Goal: Complete application form

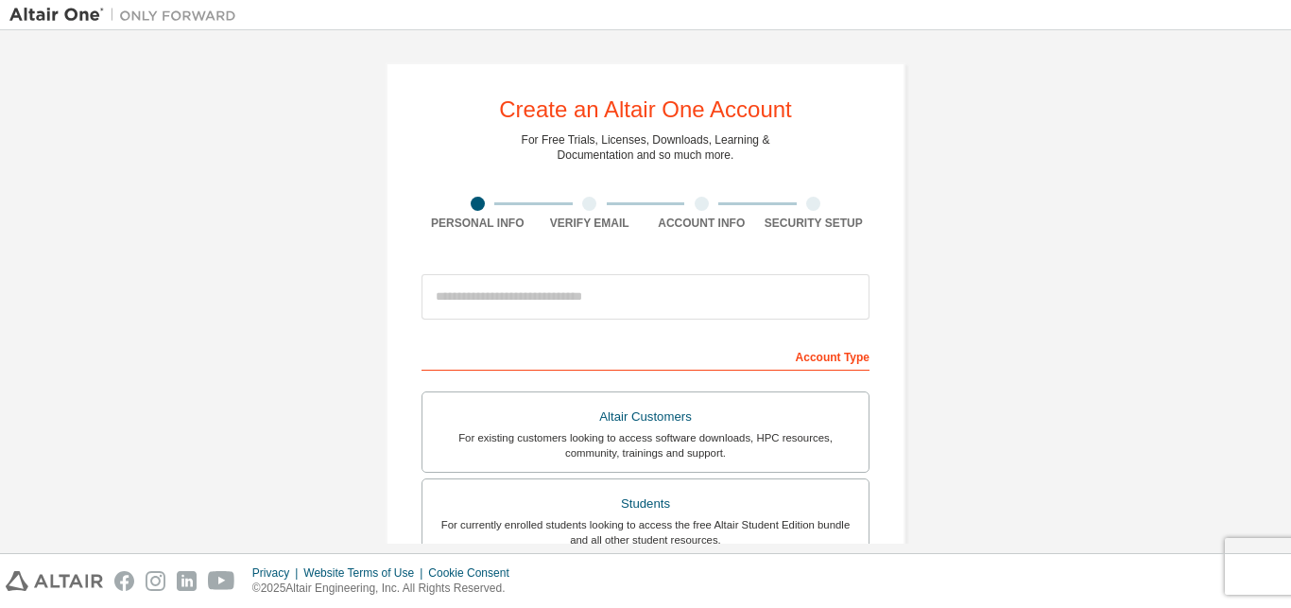
click at [700, 296] on input "email" at bounding box center [646, 296] width 448 height 45
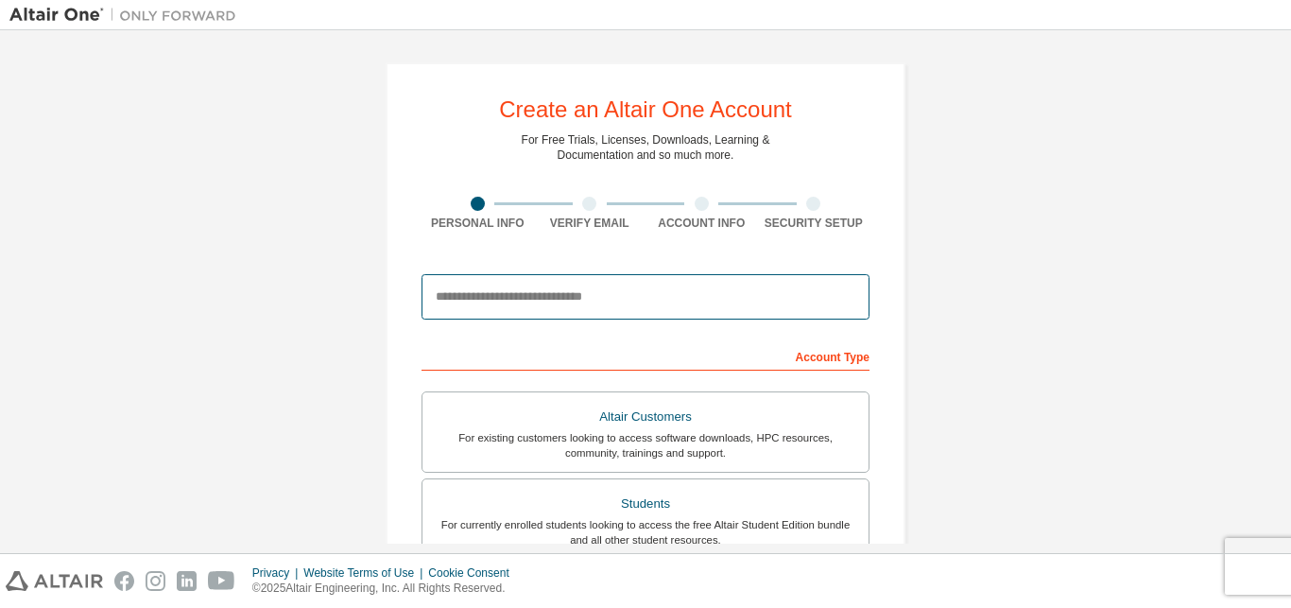
click at [700, 296] on input "email" at bounding box center [646, 296] width 448 height 45
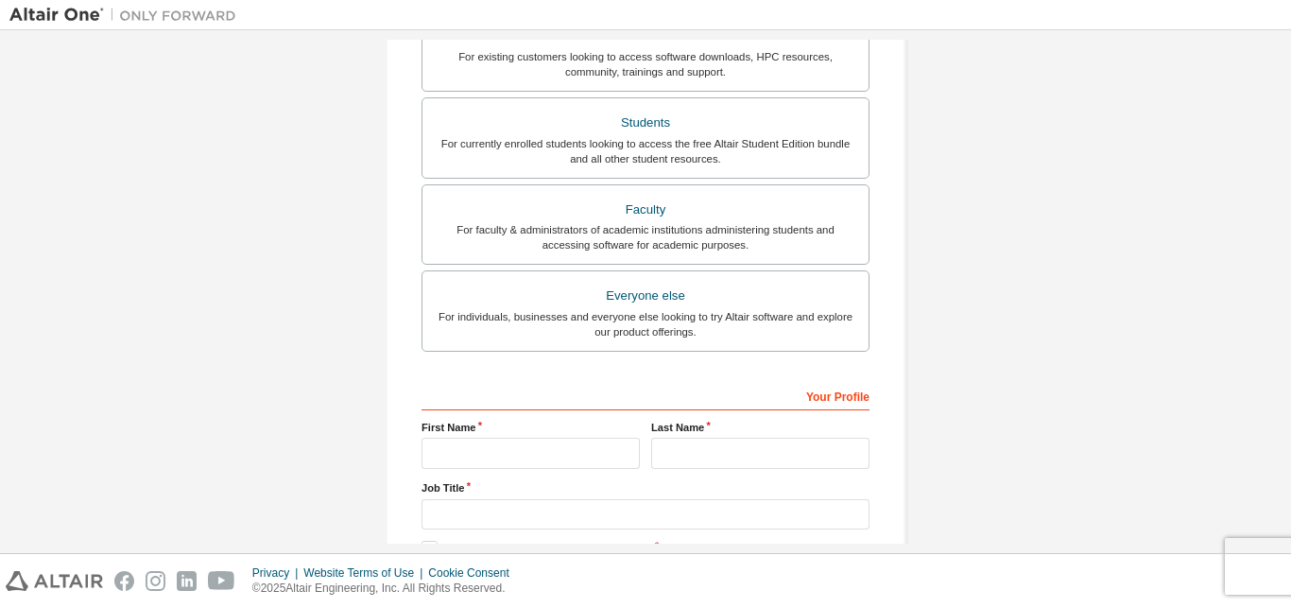
scroll to position [498, 0]
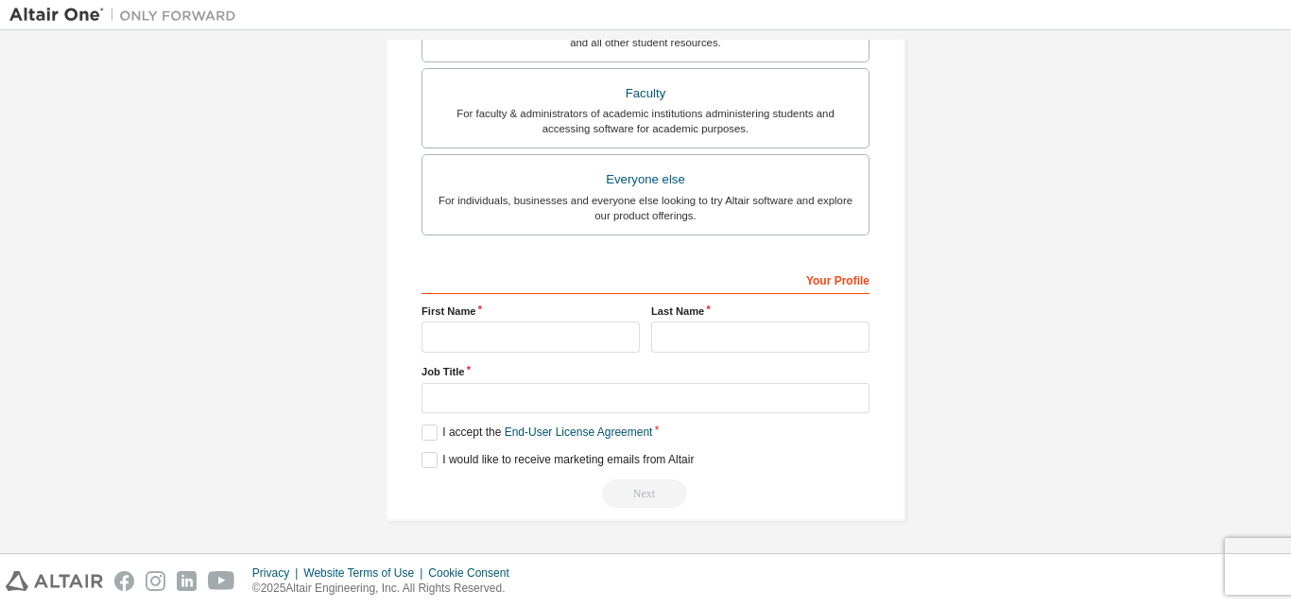
type input "**********"
click at [501, 334] on input "text" at bounding box center [531, 336] width 218 height 31
type input "*****"
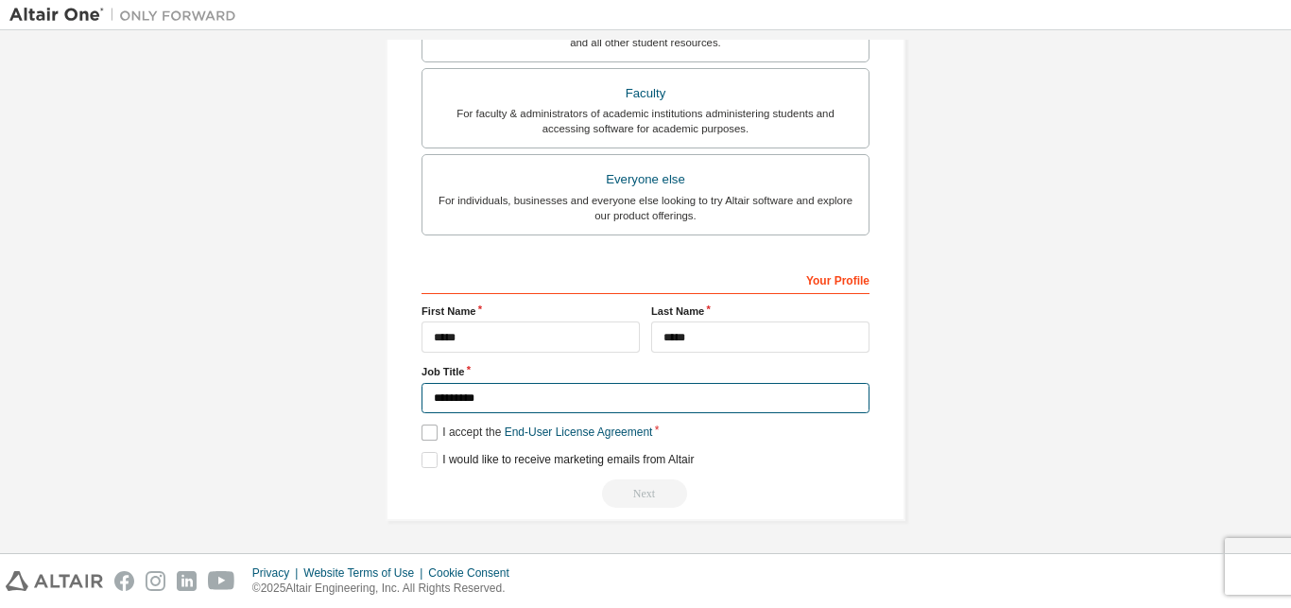
type input "*********"
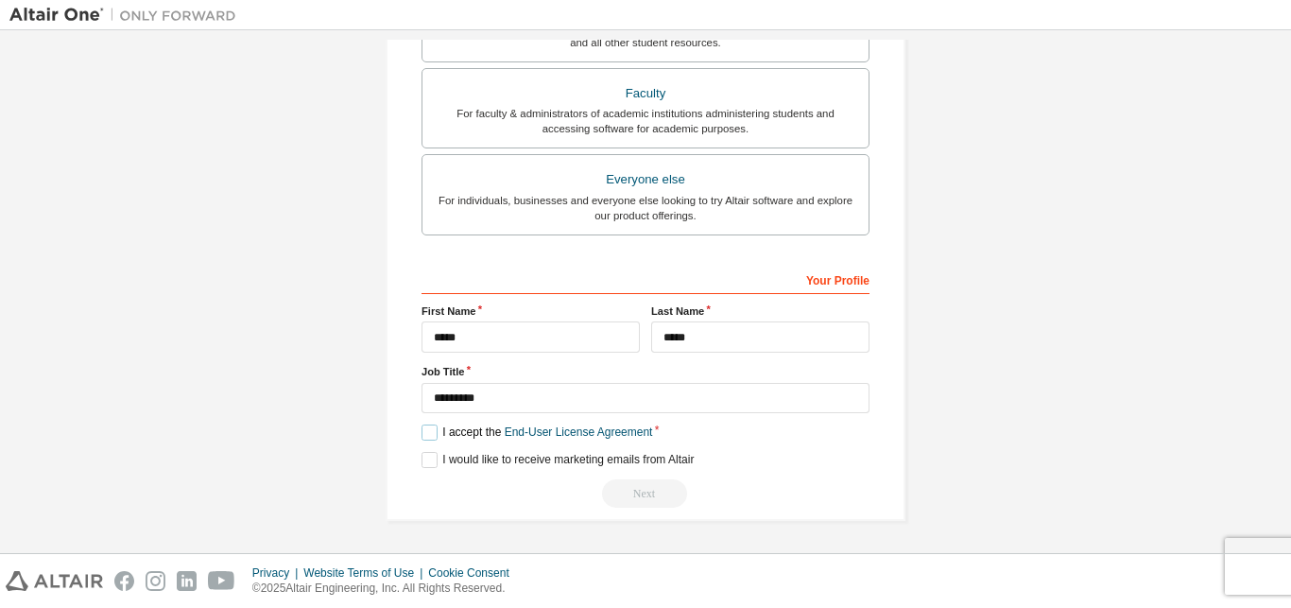
click at [425, 427] on label "I accept the End-User License Agreement" at bounding box center [537, 432] width 231 height 16
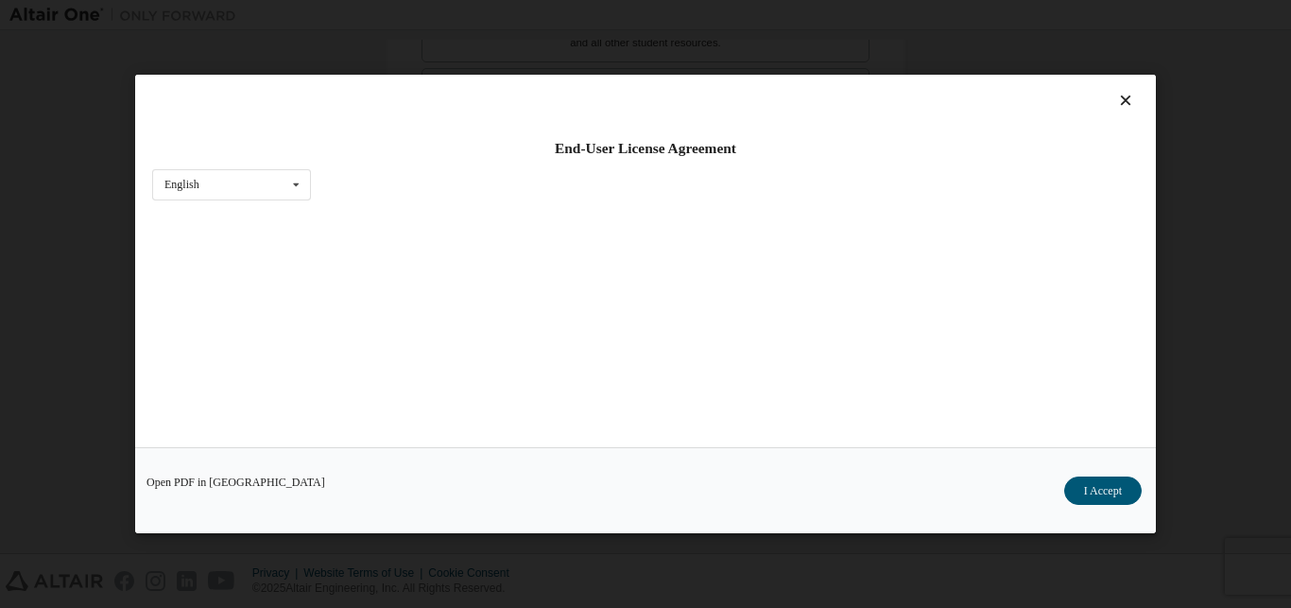
click at [420, 453] on div "Open PDF in New Tab I Accept" at bounding box center [645, 490] width 1021 height 86
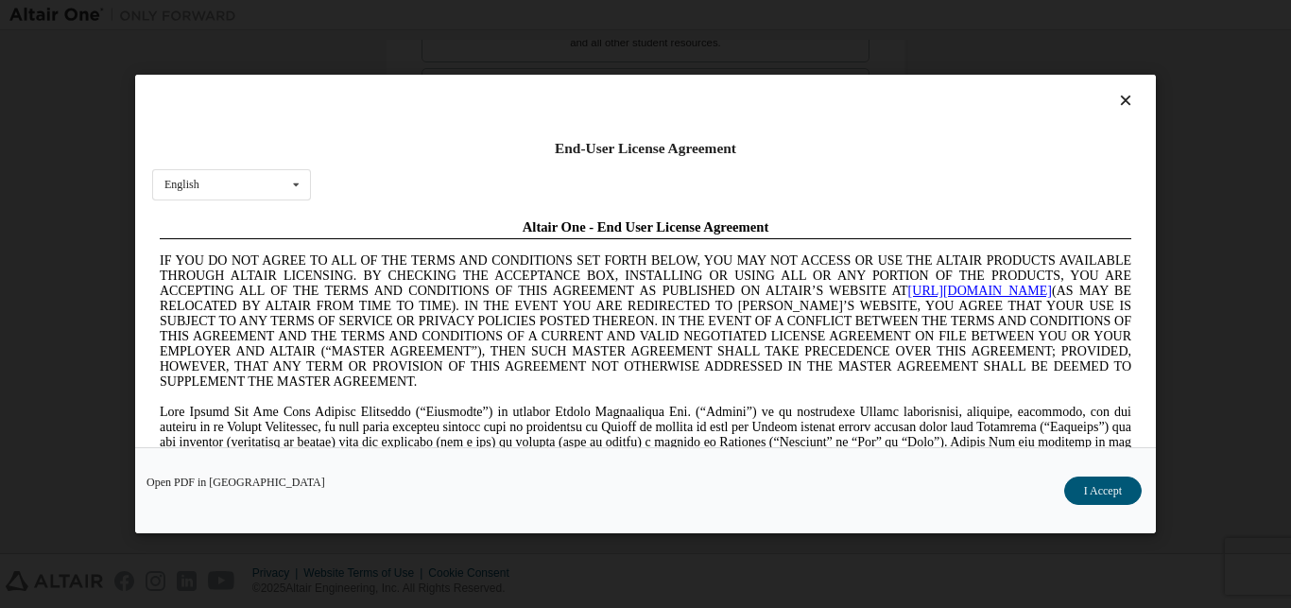
scroll to position [0, 0]
click at [1107, 478] on button "I Accept" at bounding box center [1103, 490] width 78 height 28
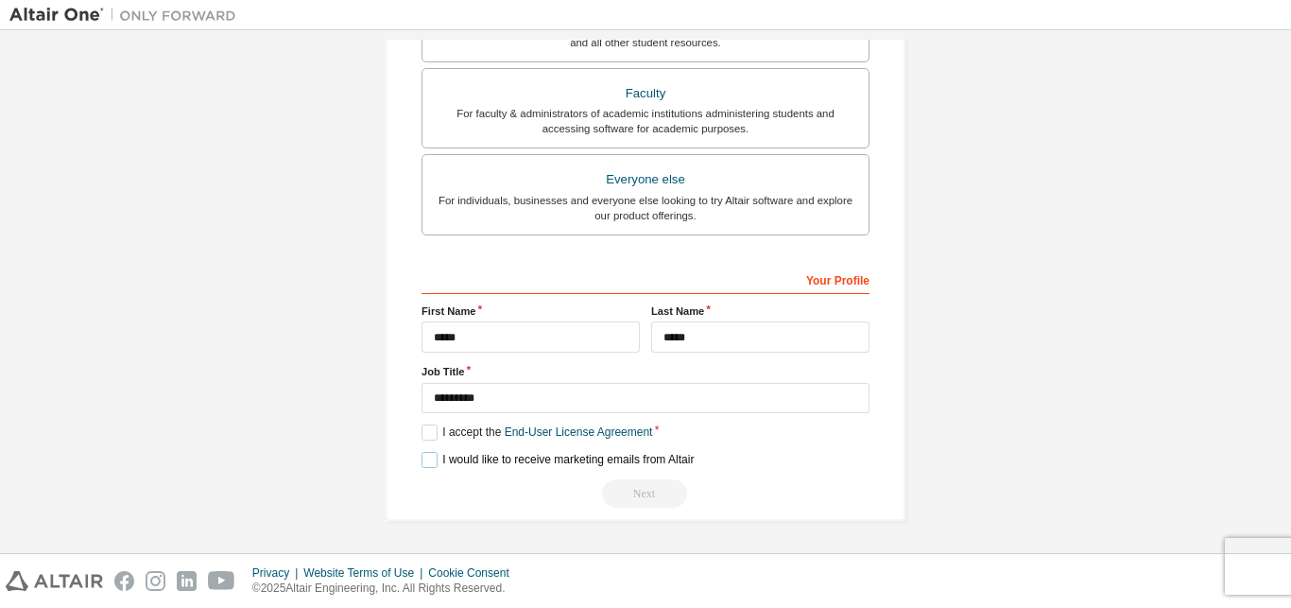
click at [422, 453] on label "I would like to receive marketing emails from Altair" at bounding box center [558, 460] width 272 height 16
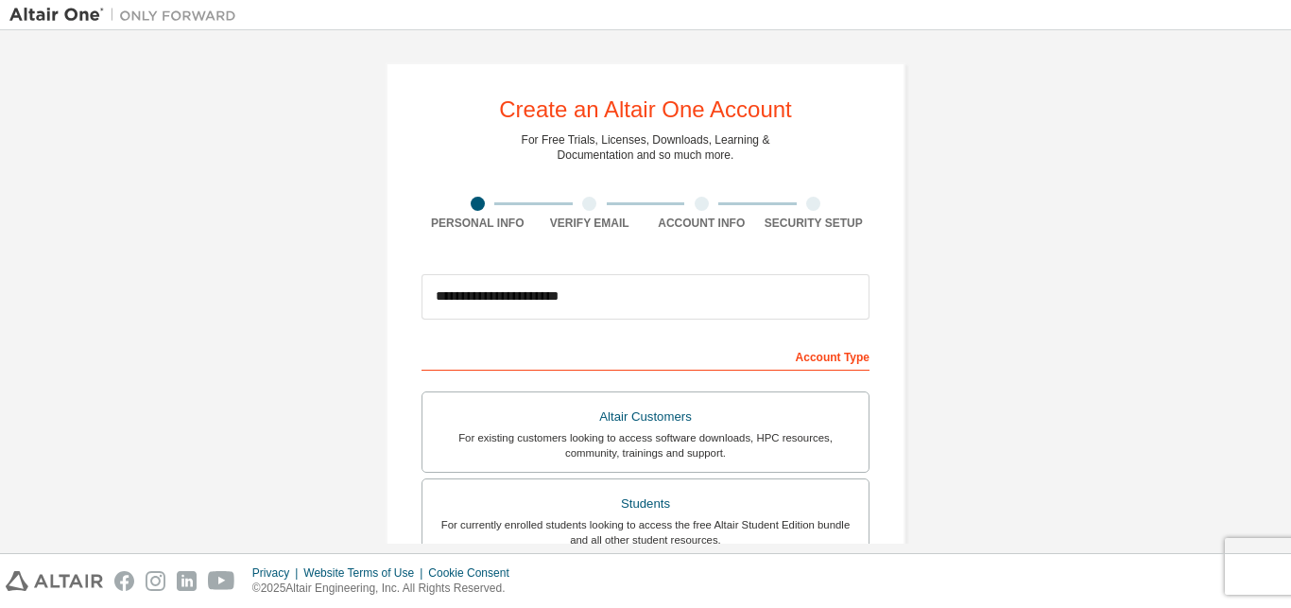
scroll to position [197, 0]
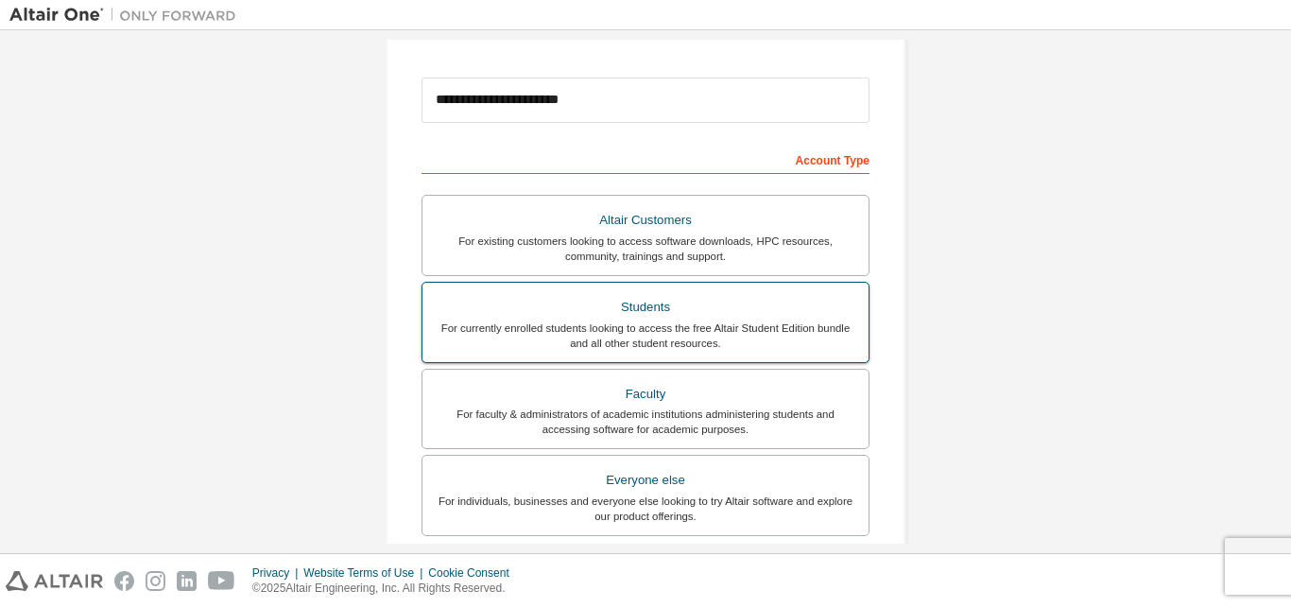
click at [674, 335] on div "For currently enrolled students looking to access the free Altair Student Editi…" at bounding box center [645, 335] width 423 height 30
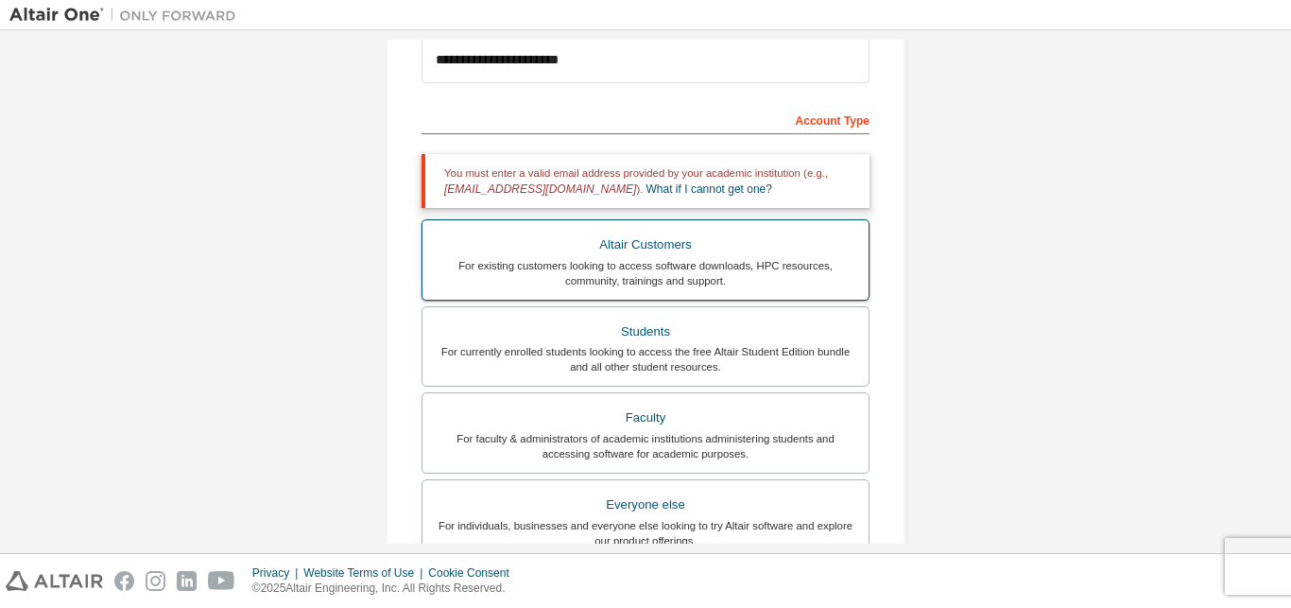
scroll to position [209, 0]
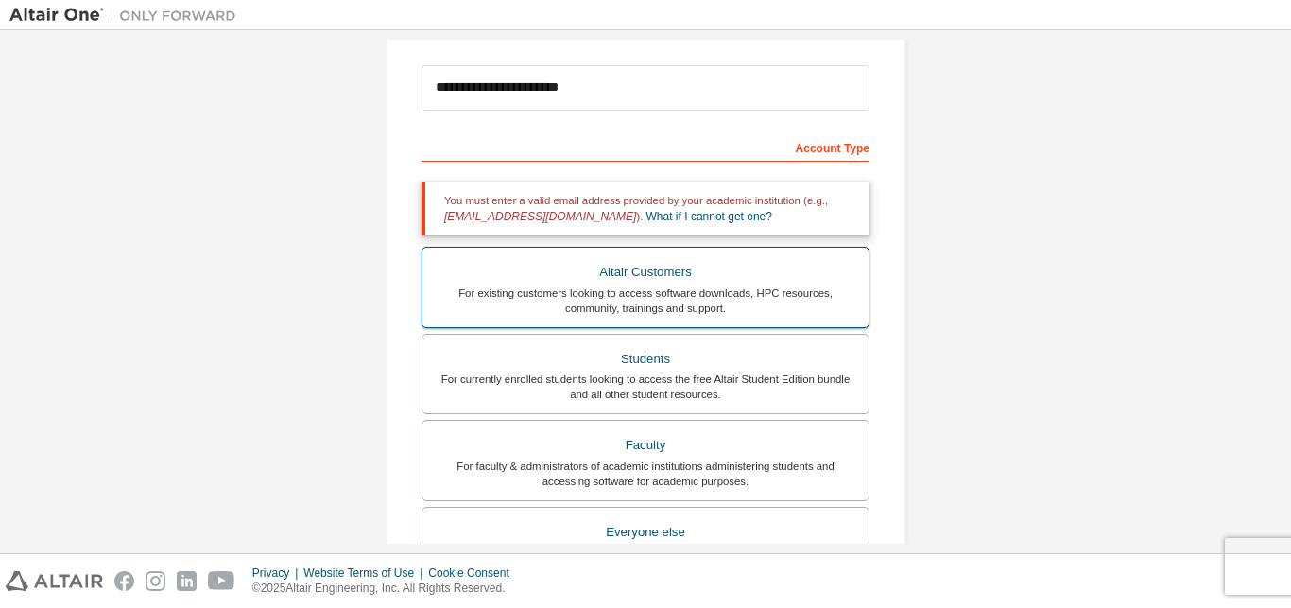
click at [661, 302] on div "For existing customers looking to access software downloads, HPC resources, com…" at bounding box center [645, 300] width 423 height 30
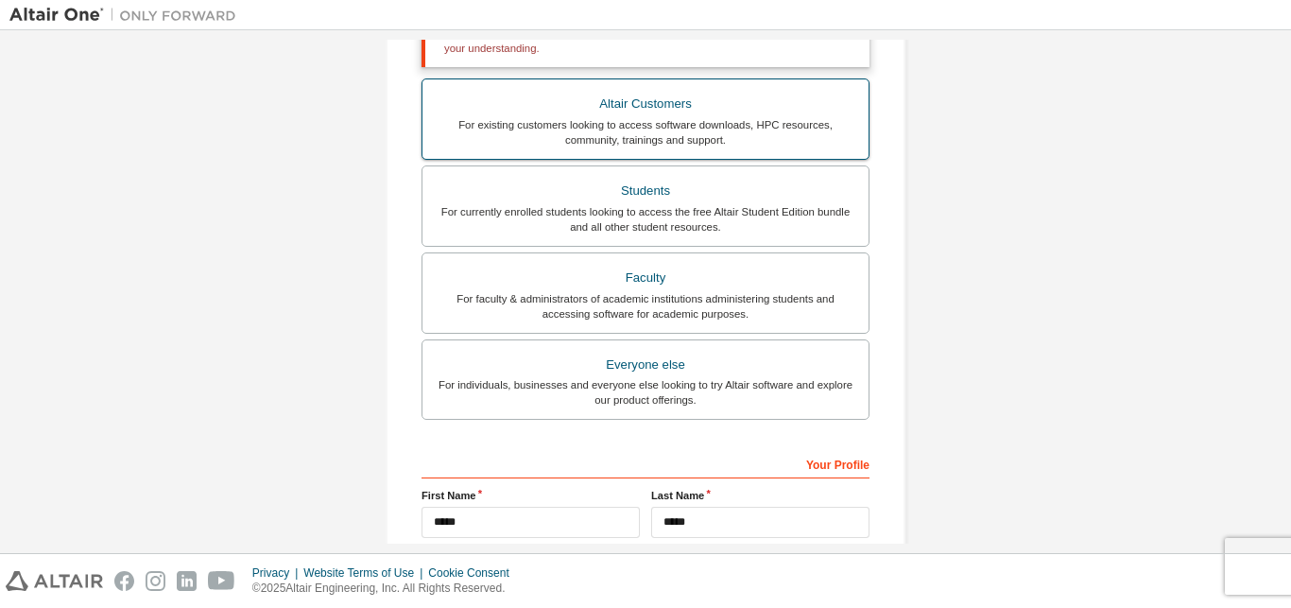
scroll to position [641, 0]
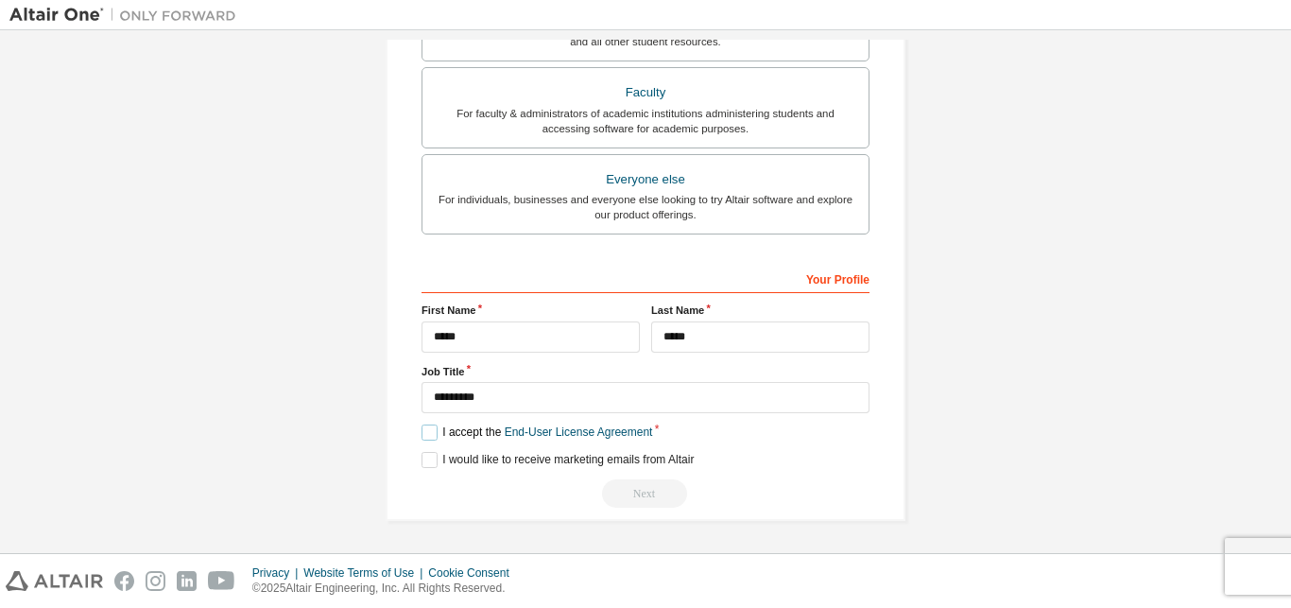
click at [423, 437] on label "I accept the End-User License Agreement" at bounding box center [537, 432] width 231 height 16
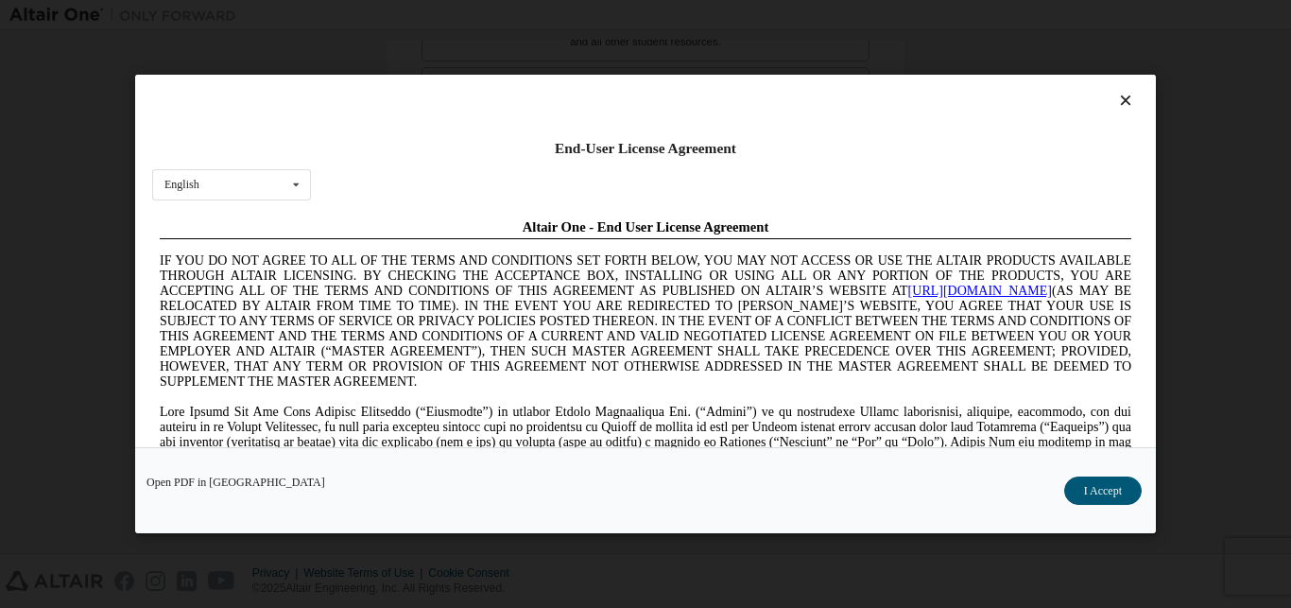
scroll to position [0, 0]
click at [1084, 479] on button "I Accept" at bounding box center [1103, 490] width 78 height 28
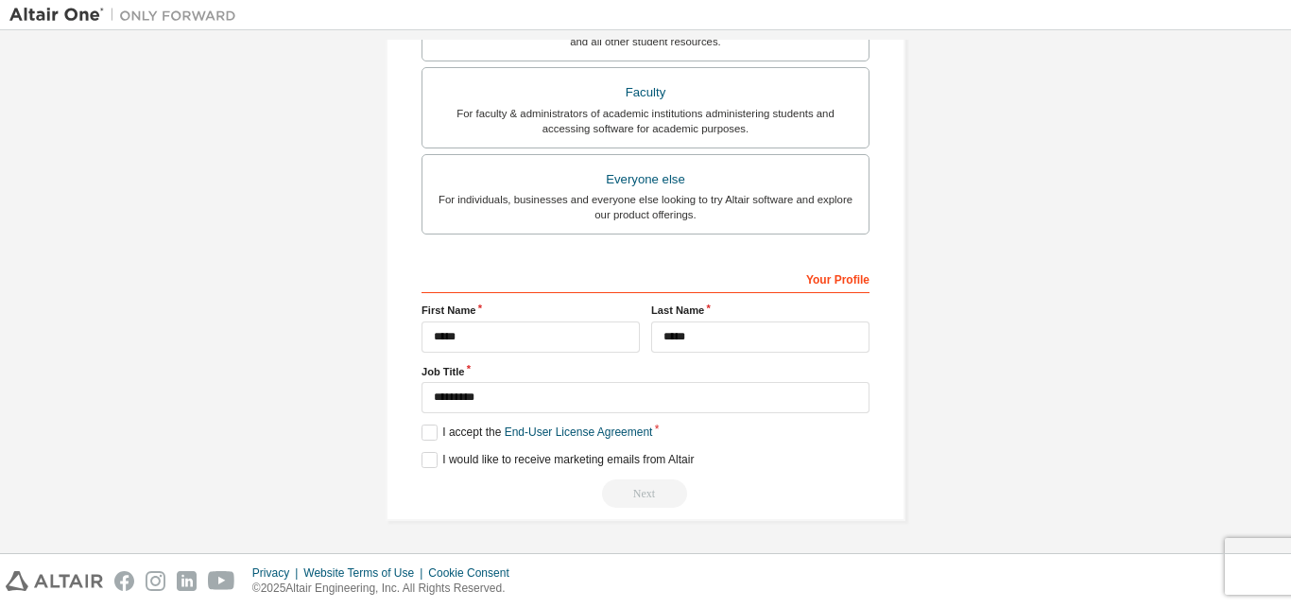
click at [675, 500] on div "Next" at bounding box center [646, 493] width 448 height 28
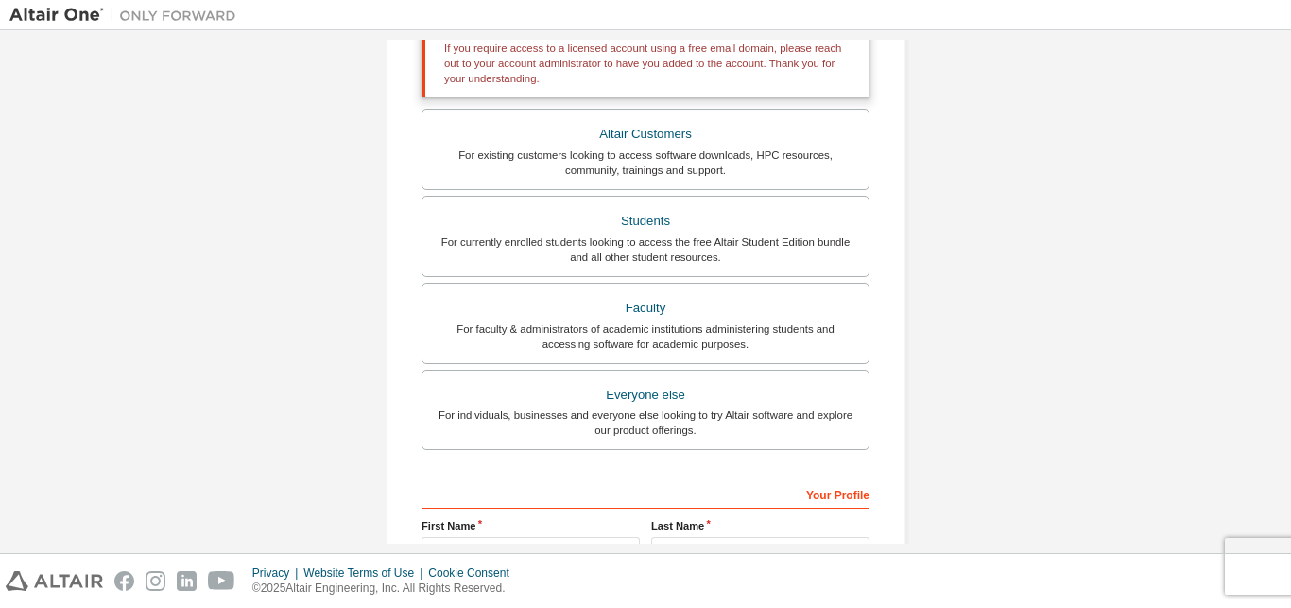
scroll to position [420, 0]
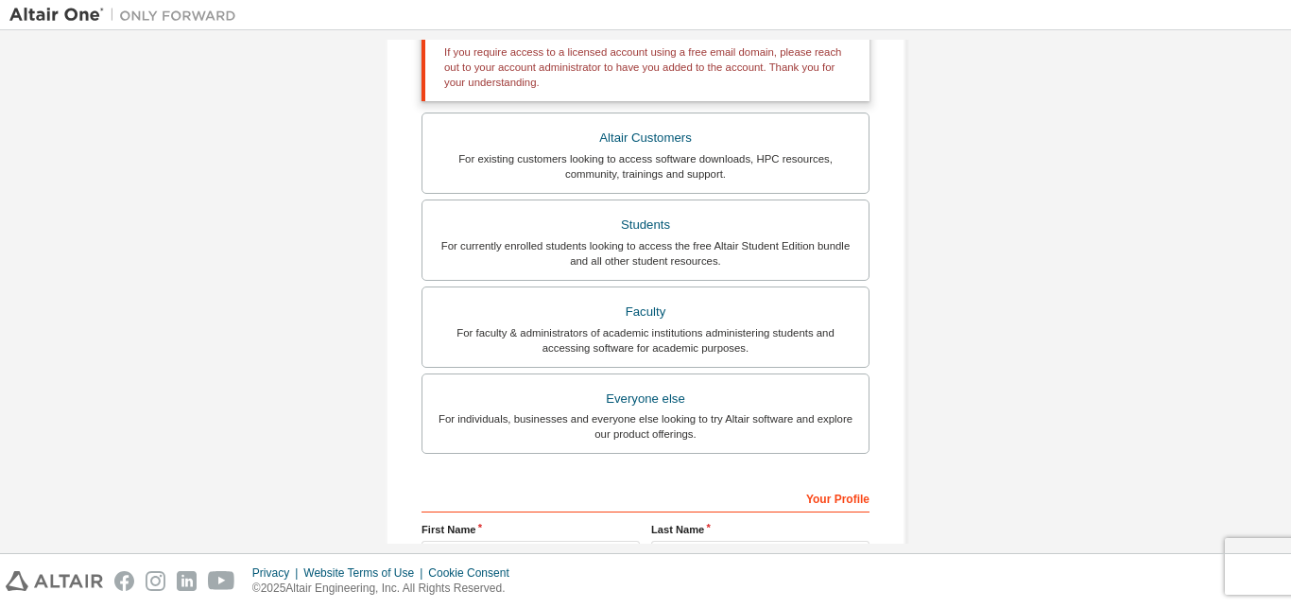
click at [688, 388] on div "Everyone else" at bounding box center [645, 399] width 423 height 26
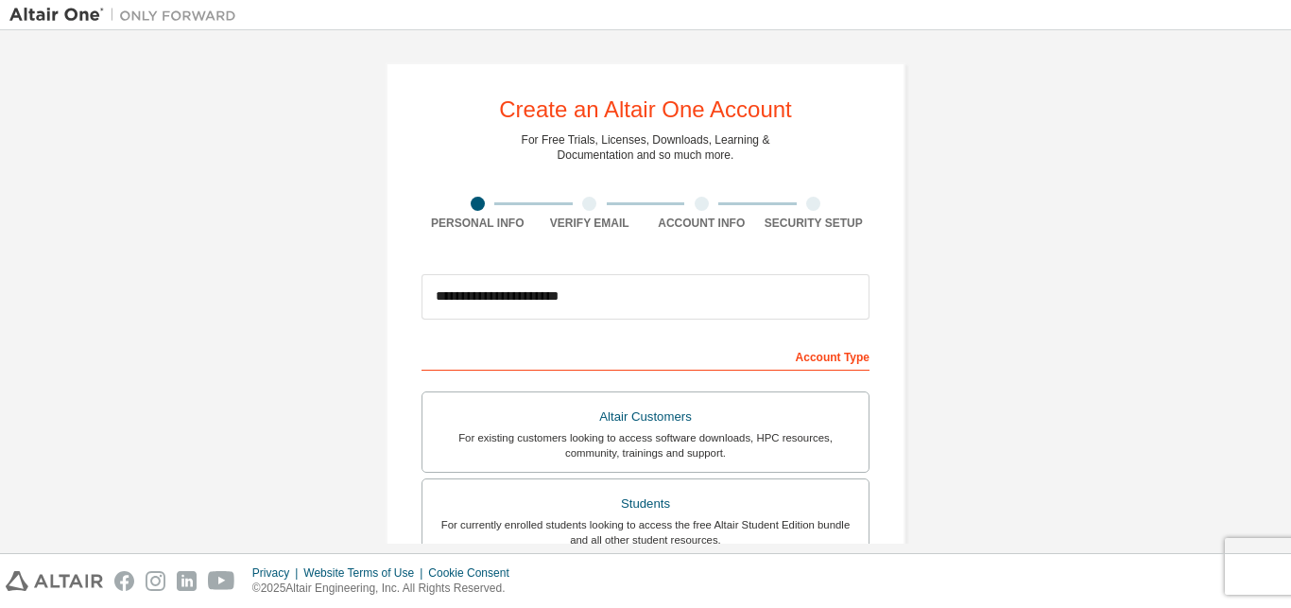
scroll to position [498, 0]
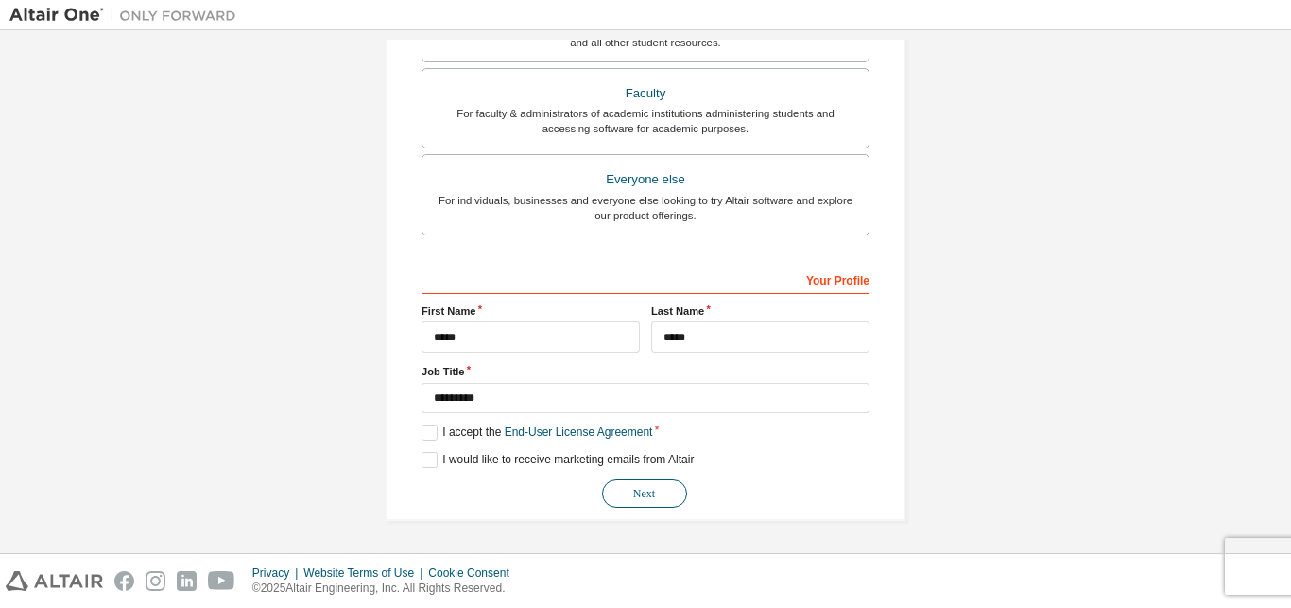
click at [631, 482] on button "Next" at bounding box center [644, 493] width 85 height 28
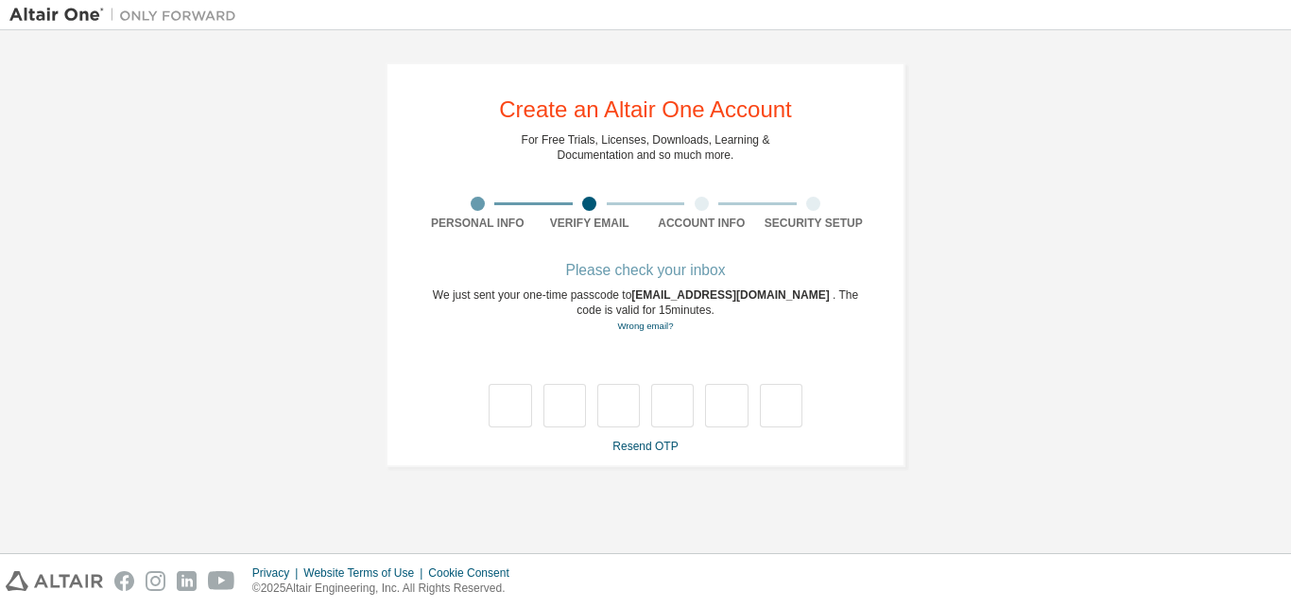
scroll to position [0, 0]
type input "*"
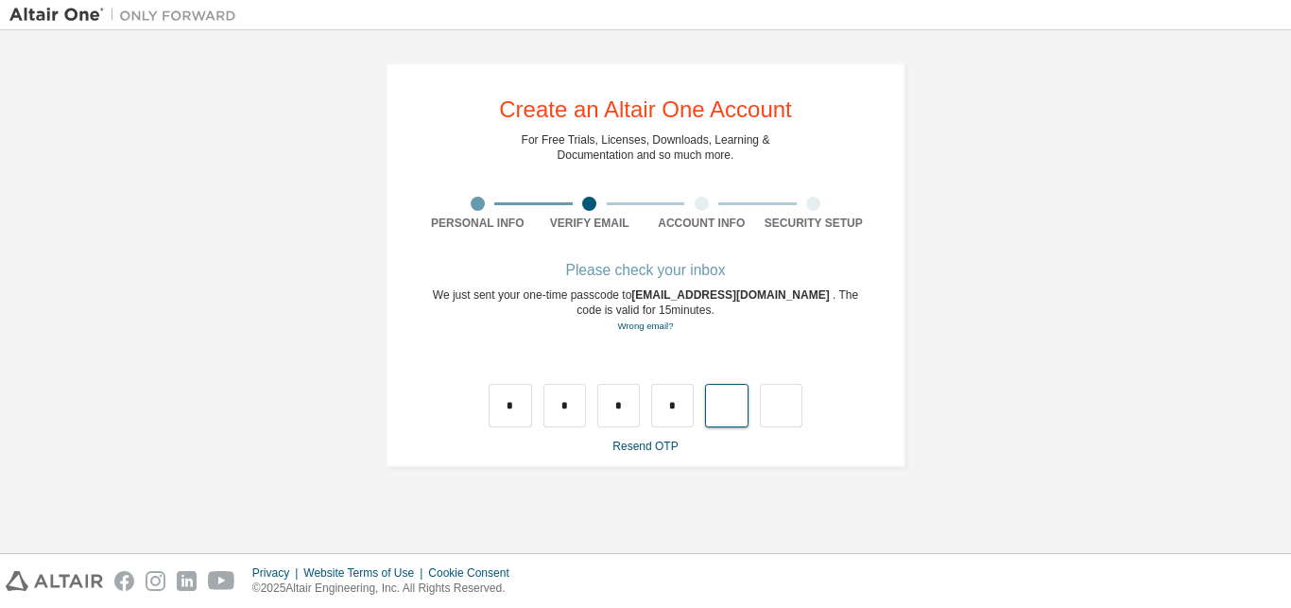
type input "*"
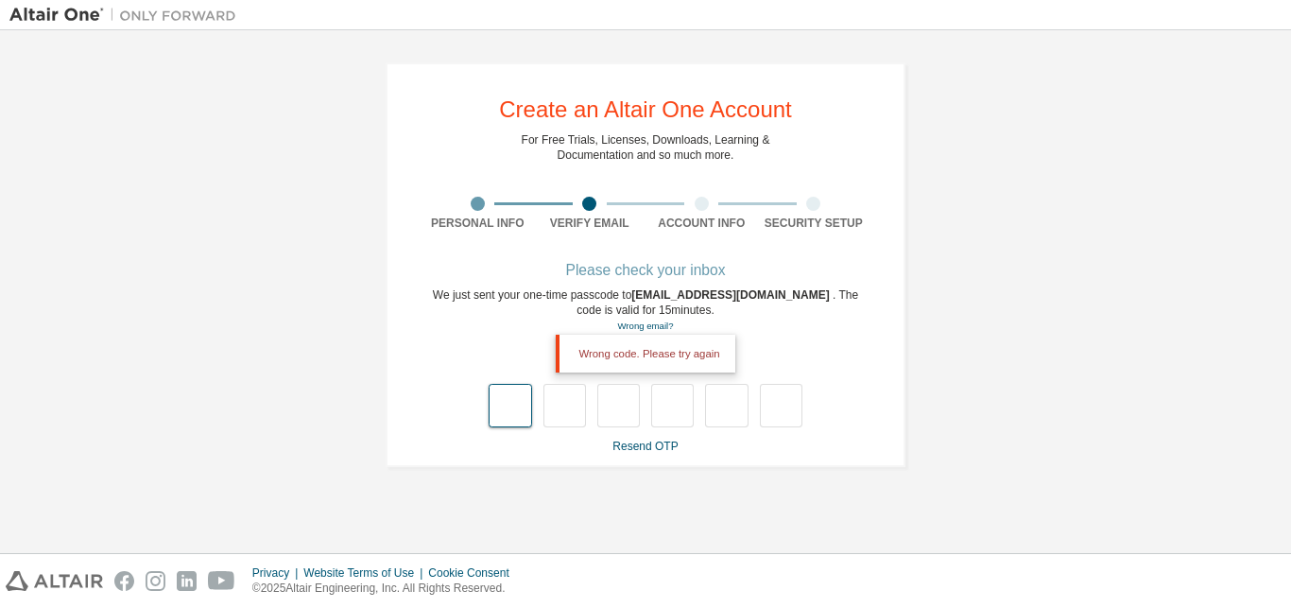
click at [513, 418] on input "text" at bounding box center [510, 405] width 43 height 43
type input "*"
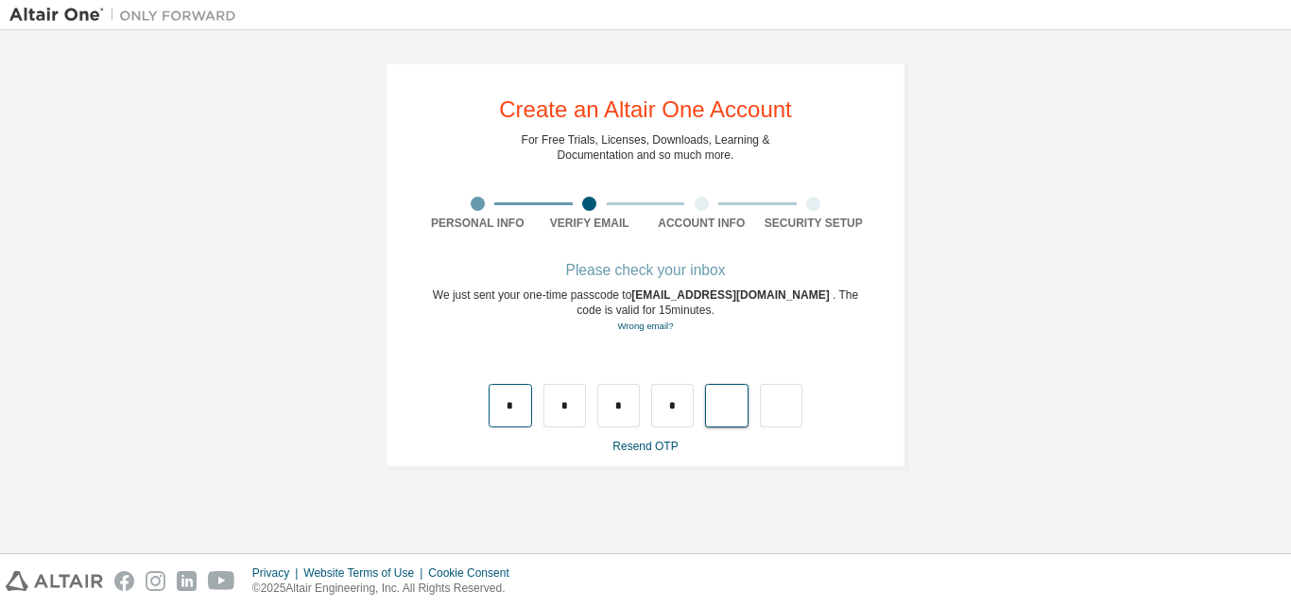
type input "*"
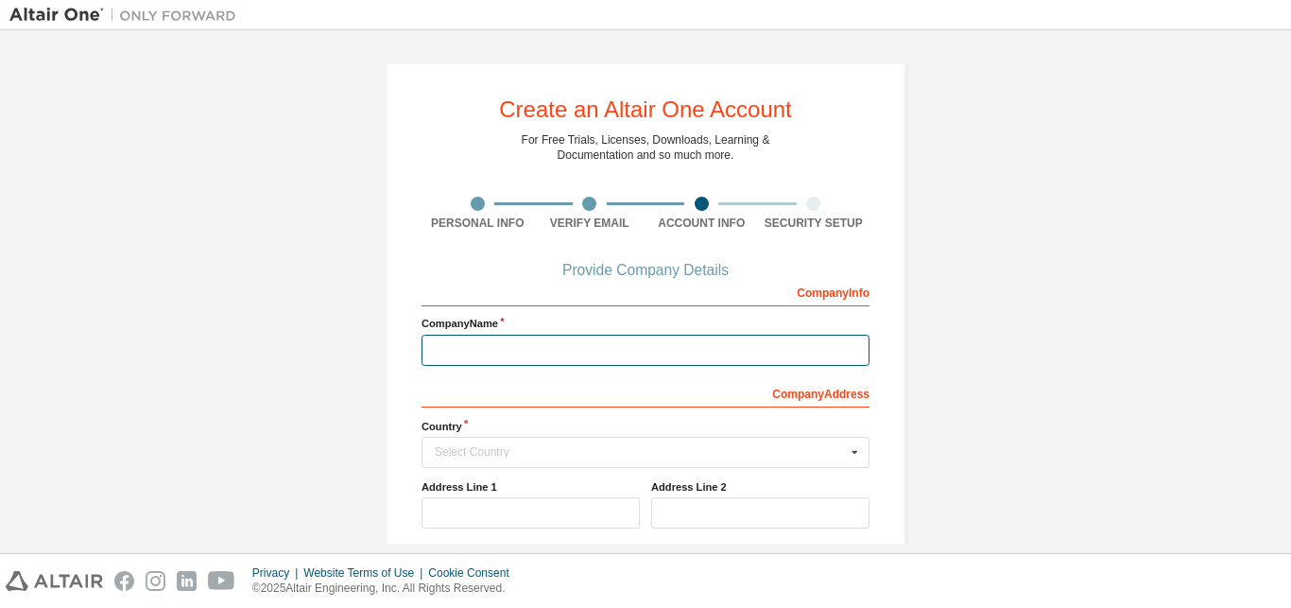
click at [595, 340] on input "text" at bounding box center [646, 350] width 448 height 31
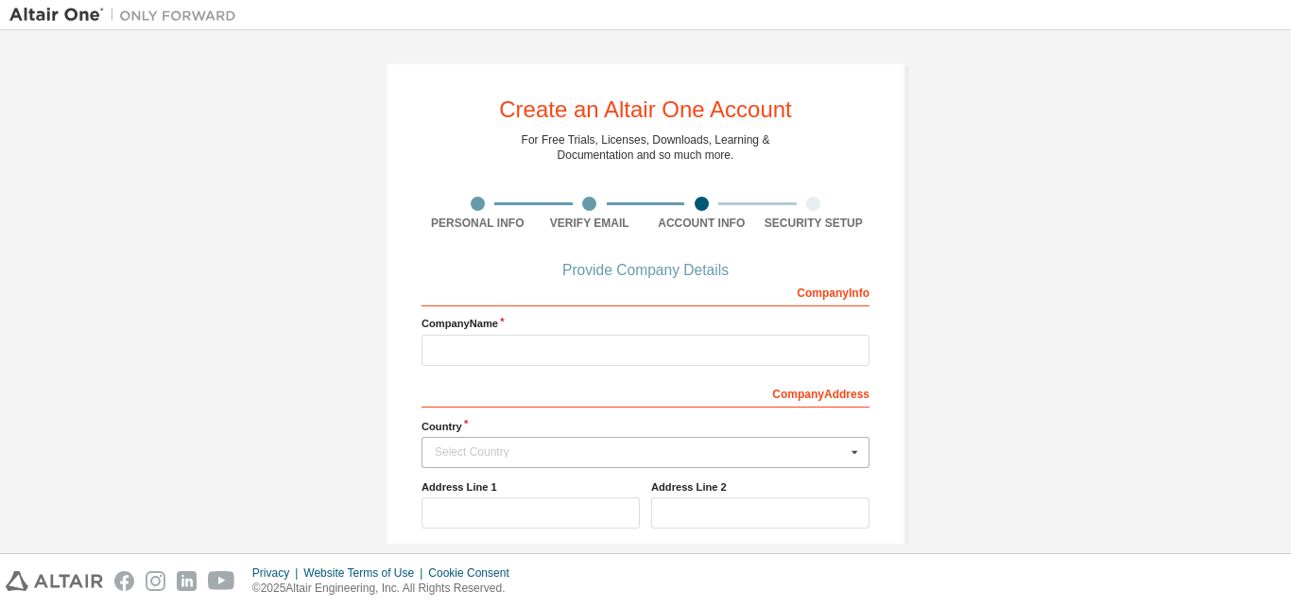
click at [531, 438] on div "Select Country [GEOGRAPHIC_DATA] [GEOGRAPHIC_DATA] [GEOGRAPHIC_DATA] [GEOGRAPHI…" at bounding box center [646, 452] width 448 height 31
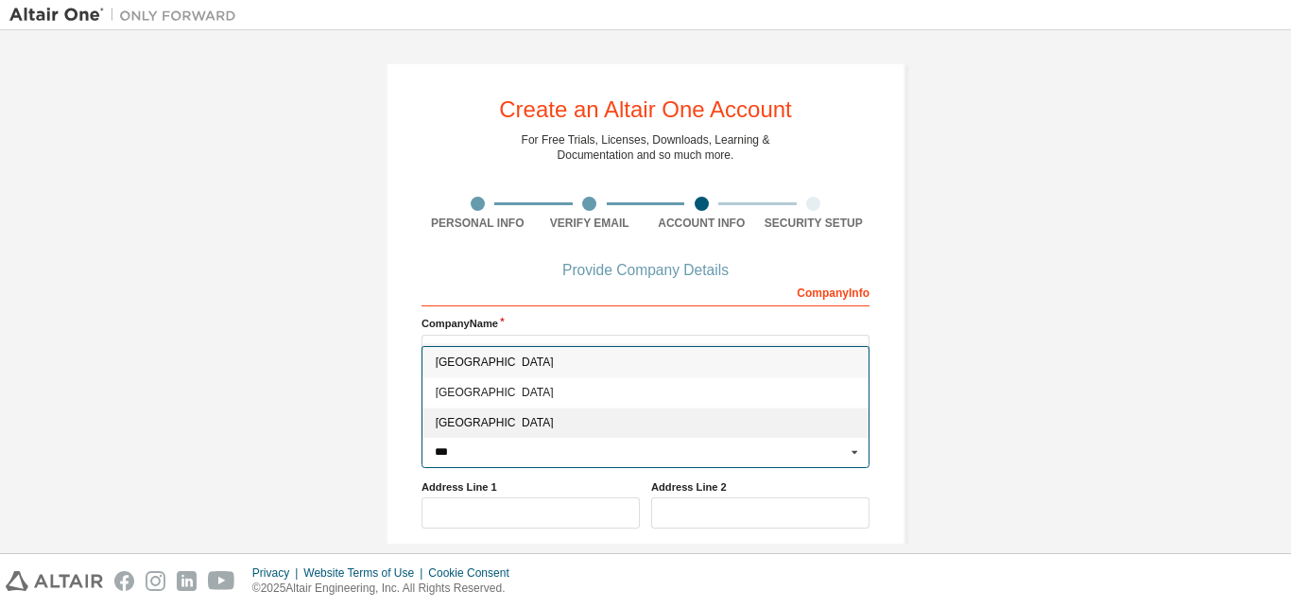
type input "***"
click at [475, 427] on span "[GEOGRAPHIC_DATA]" at bounding box center [646, 423] width 421 height 11
type input "***"
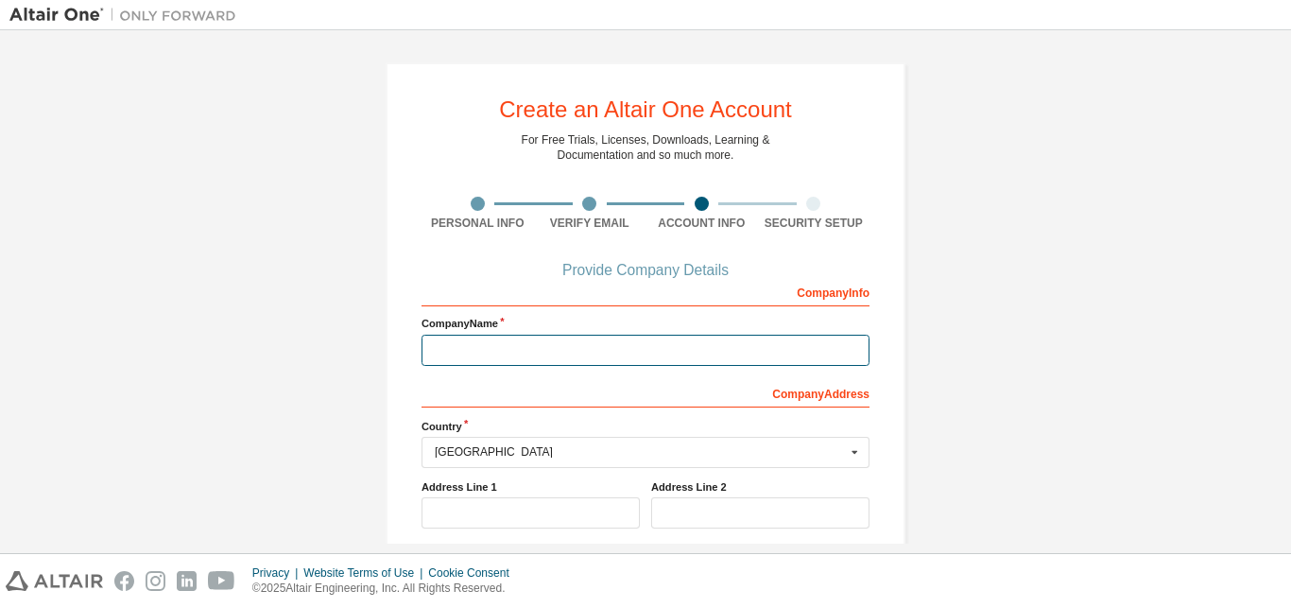
click at [479, 356] on input "text" at bounding box center [646, 350] width 448 height 31
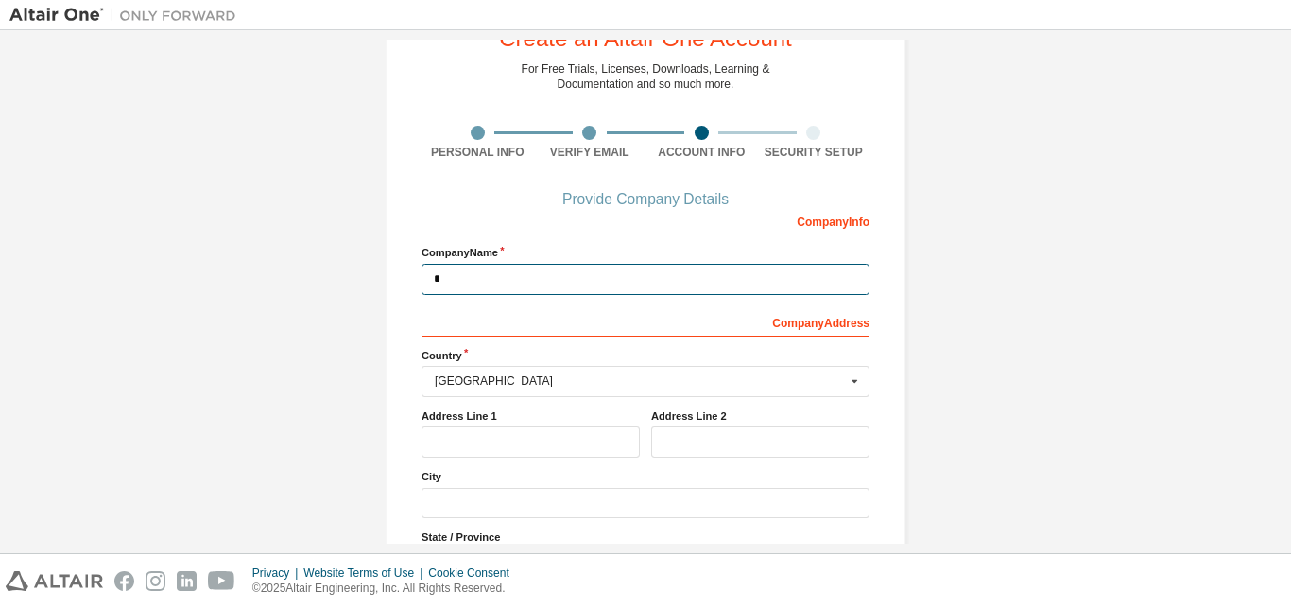
scroll to position [258, 0]
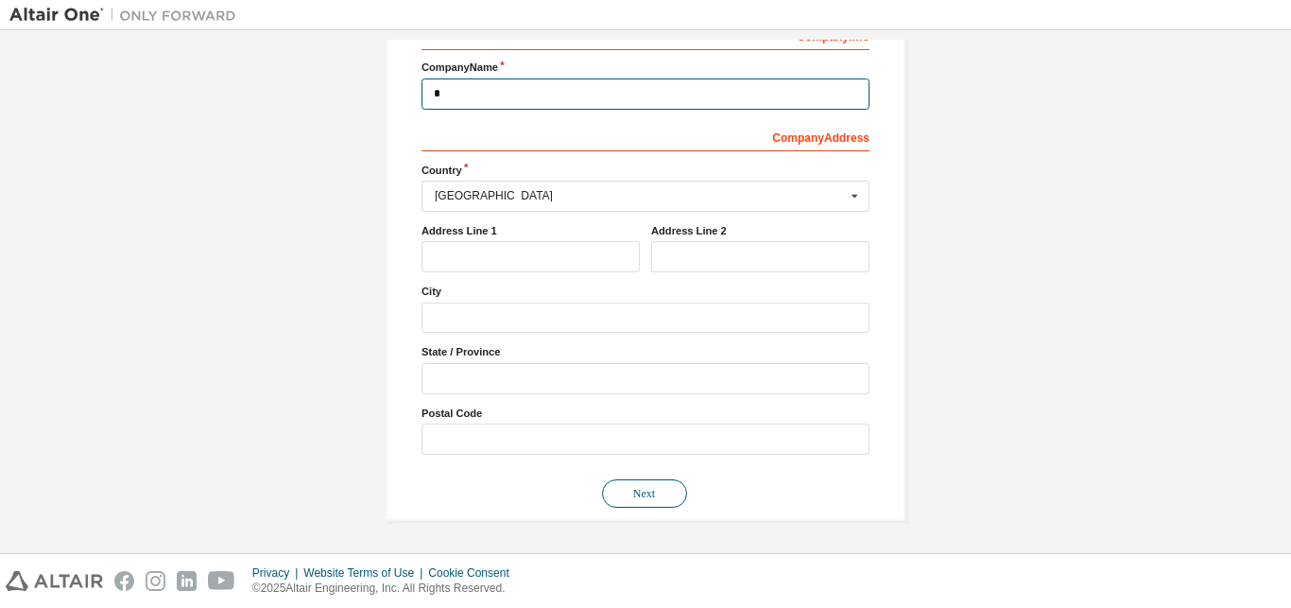
type input "*"
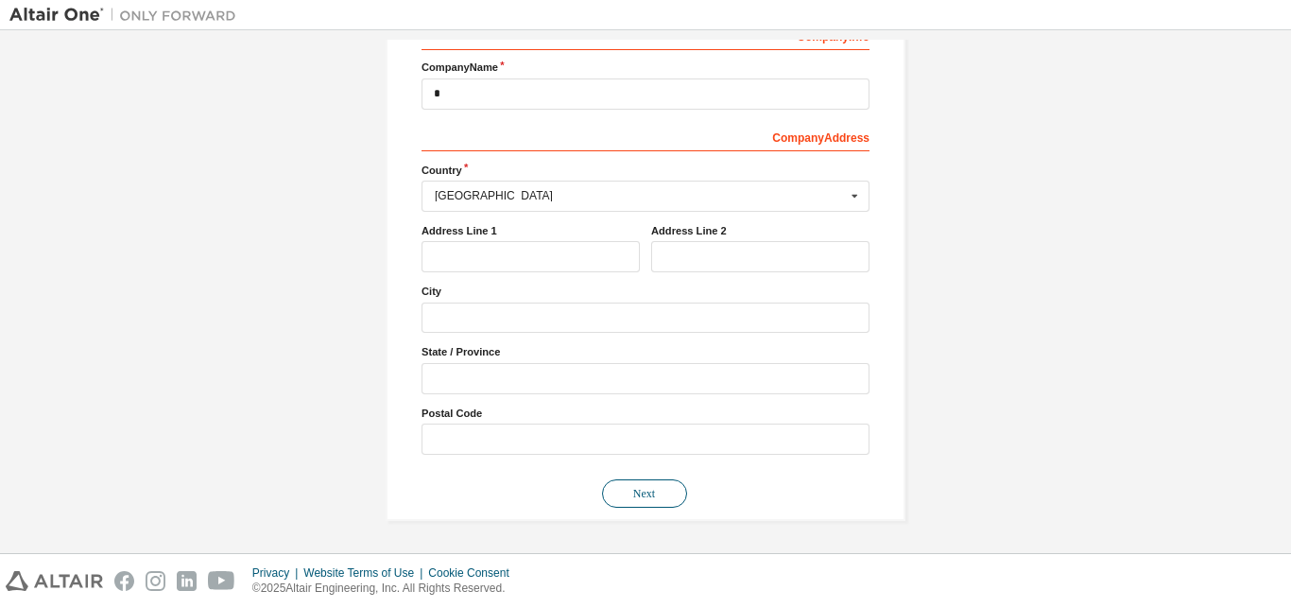
click at [631, 503] on button "Next" at bounding box center [644, 493] width 85 height 28
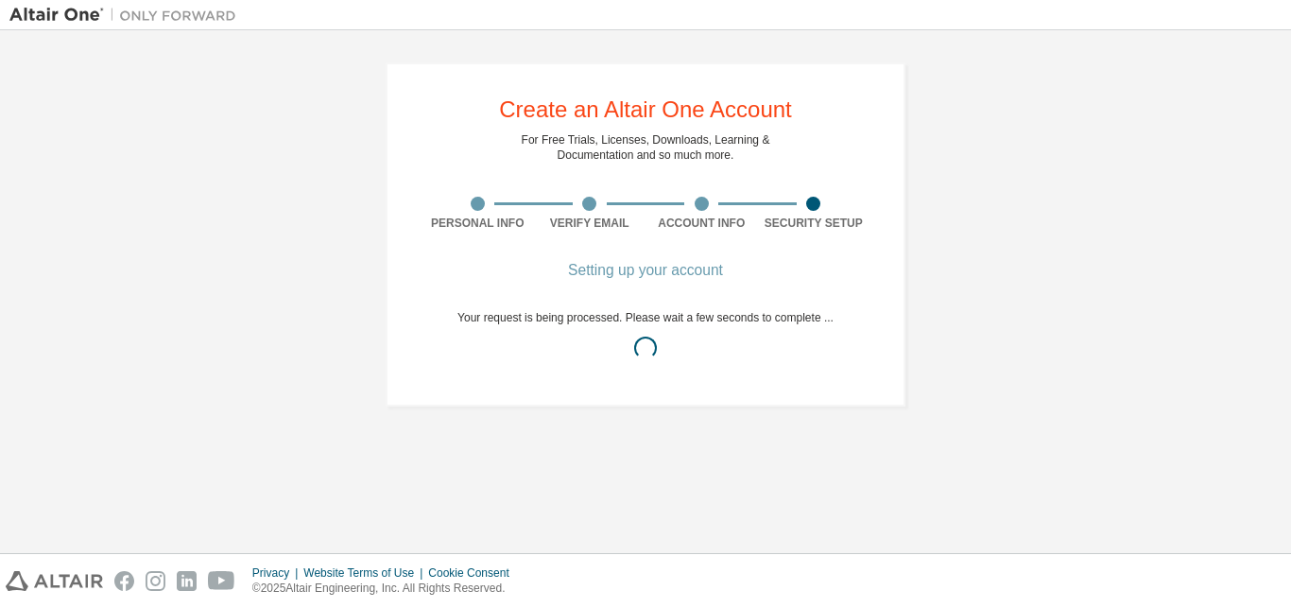
scroll to position [0, 0]
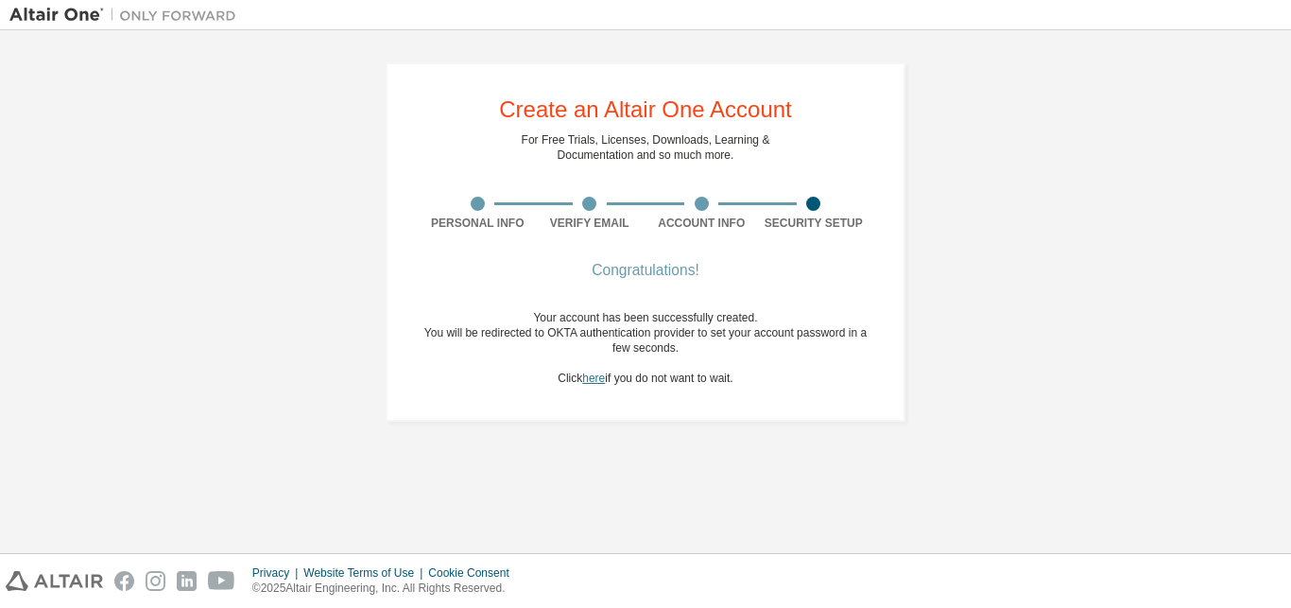
click at [594, 380] on link "here" at bounding box center [593, 378] width 23 height 13
